Goal: Navigation & Orientation: Go to known website

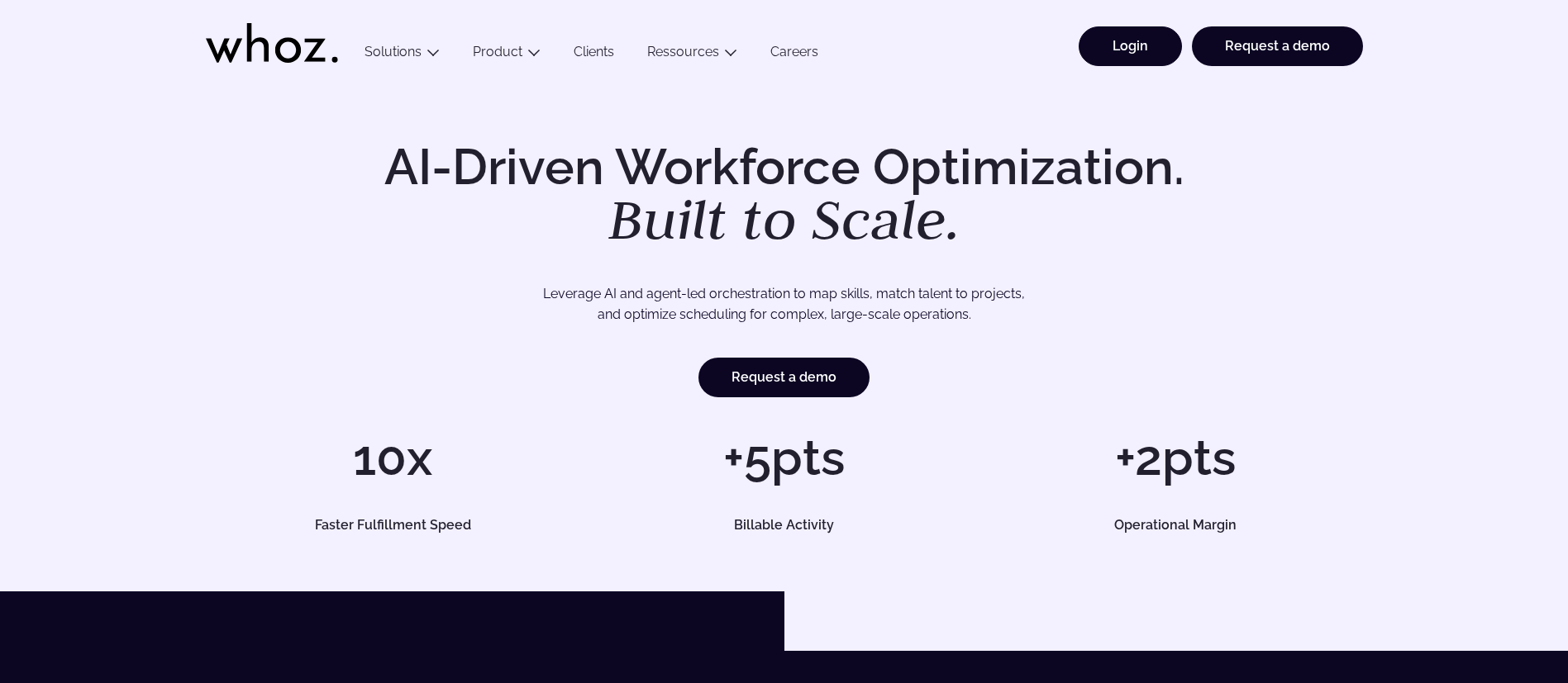
click at [1127, 42] on link "Login" at bounding box center [1130, 45] width 103 height 40
